Goal: Register for event/course

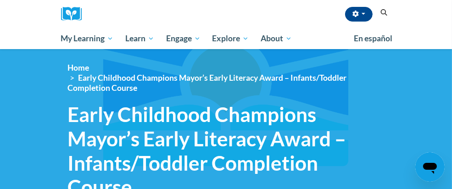
click at [0, 0] on input "Search..." at bounding box center [0, 0] width 0 height 0
click at [365, 14] on span "button" at bounding box center [364, 14] width 4 height 2
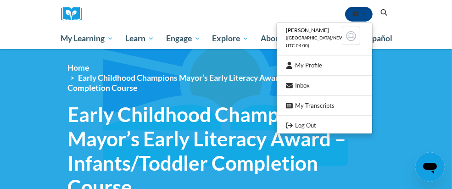
click at [0, 0] on input "Search..." at bounding box center [0, 0] width 0 height 0
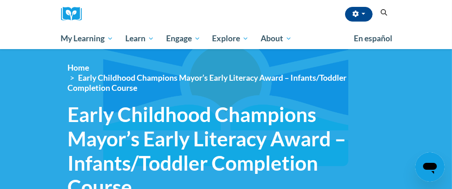
type input "TALK WITH ME PT. 1"
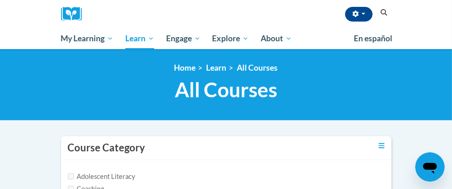
type input "TALK WITH ME PT. 1"
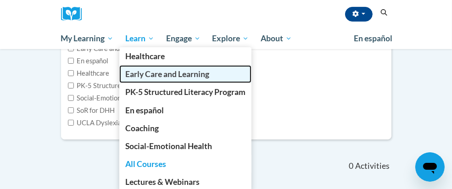
click at [125, 76] on span "Early Care and Learning" at bounding box center [167, 74] width 84 height 10
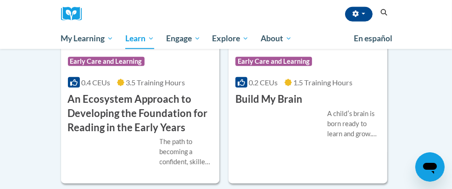
scroll to position [612, 0]
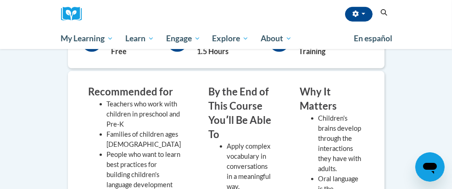
scroll to position [116, 0]
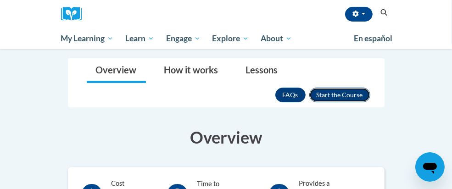
click at [370, 88] on button "Enroll" at bounding box center [339, 95] width 61 height 15
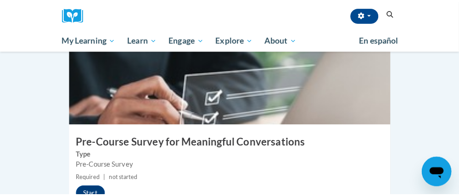
scroll to position [306, 0]
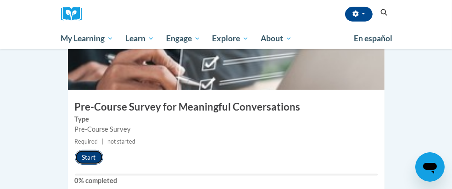
click at [75, 150] on button "Start" at bounding box center [89, 157] width 28 height 15
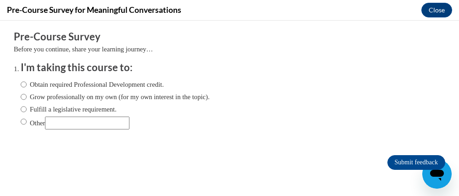
scroll to position [0, 0]
click at [21, 83] on input "Obtain required Professional Development credit." at bounding box center [24, 84] width 6 height 10
radio input "true"
click at [398, 163] on input "Submit feedback" at bounding box center [416, 162] width 58 height 15
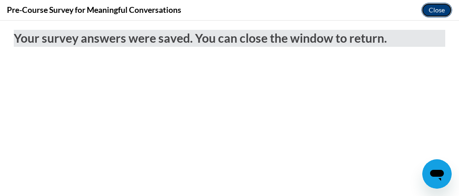
click at [434, 12] on button "Close" at bounding box center [436, 10] width 31 height 15
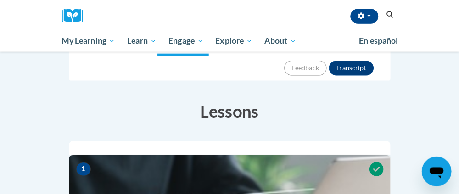
scroll to position [306, 0]
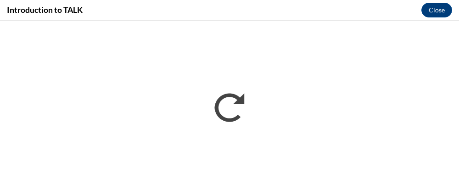
scroll to position [0, 0]
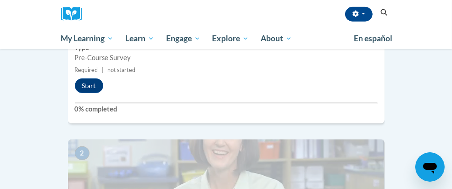
scroll to position [306, 0]
